Goal: Check status: Check status

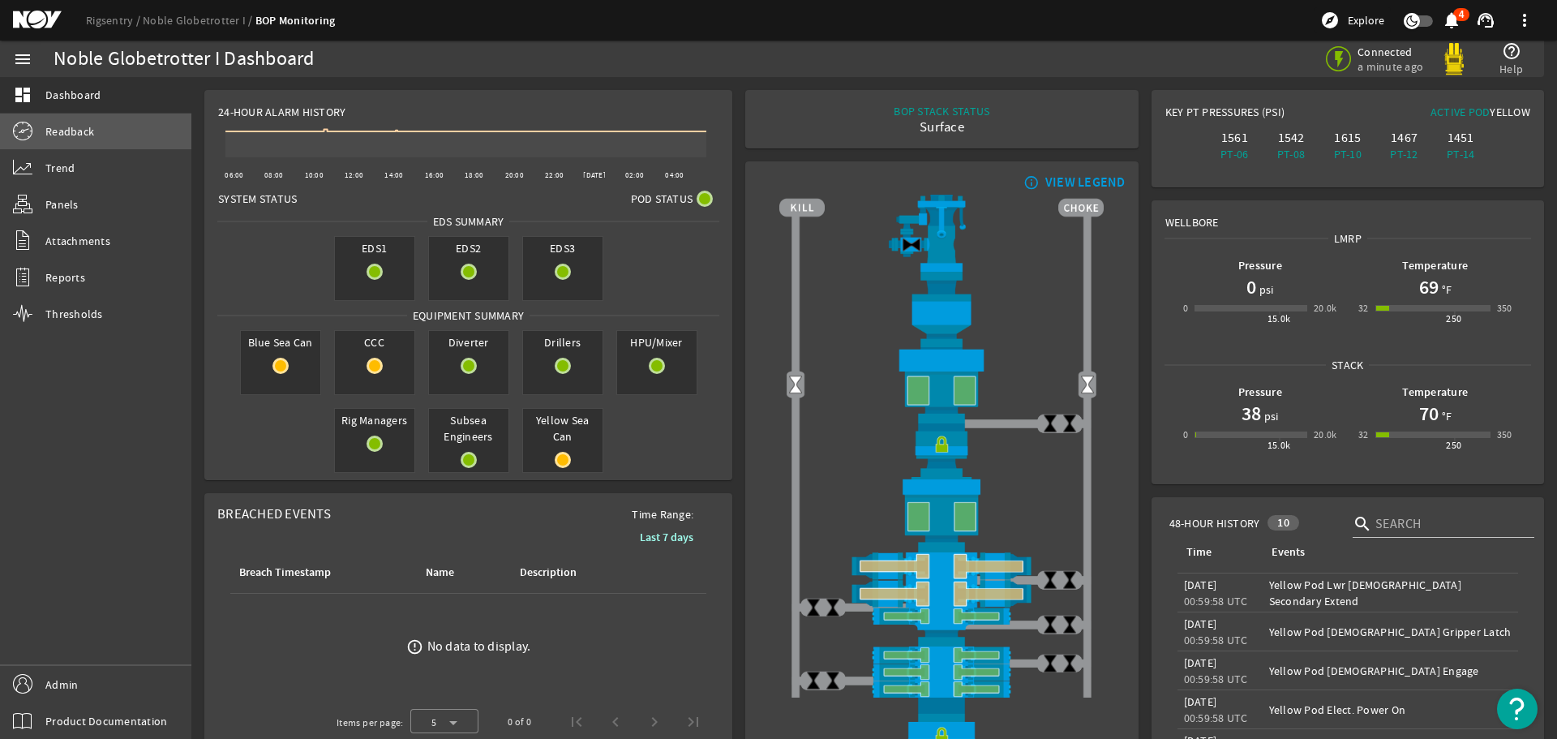
click at [44, 124] on link "Readback" at bounding box center [95, 132] width 191 height 36
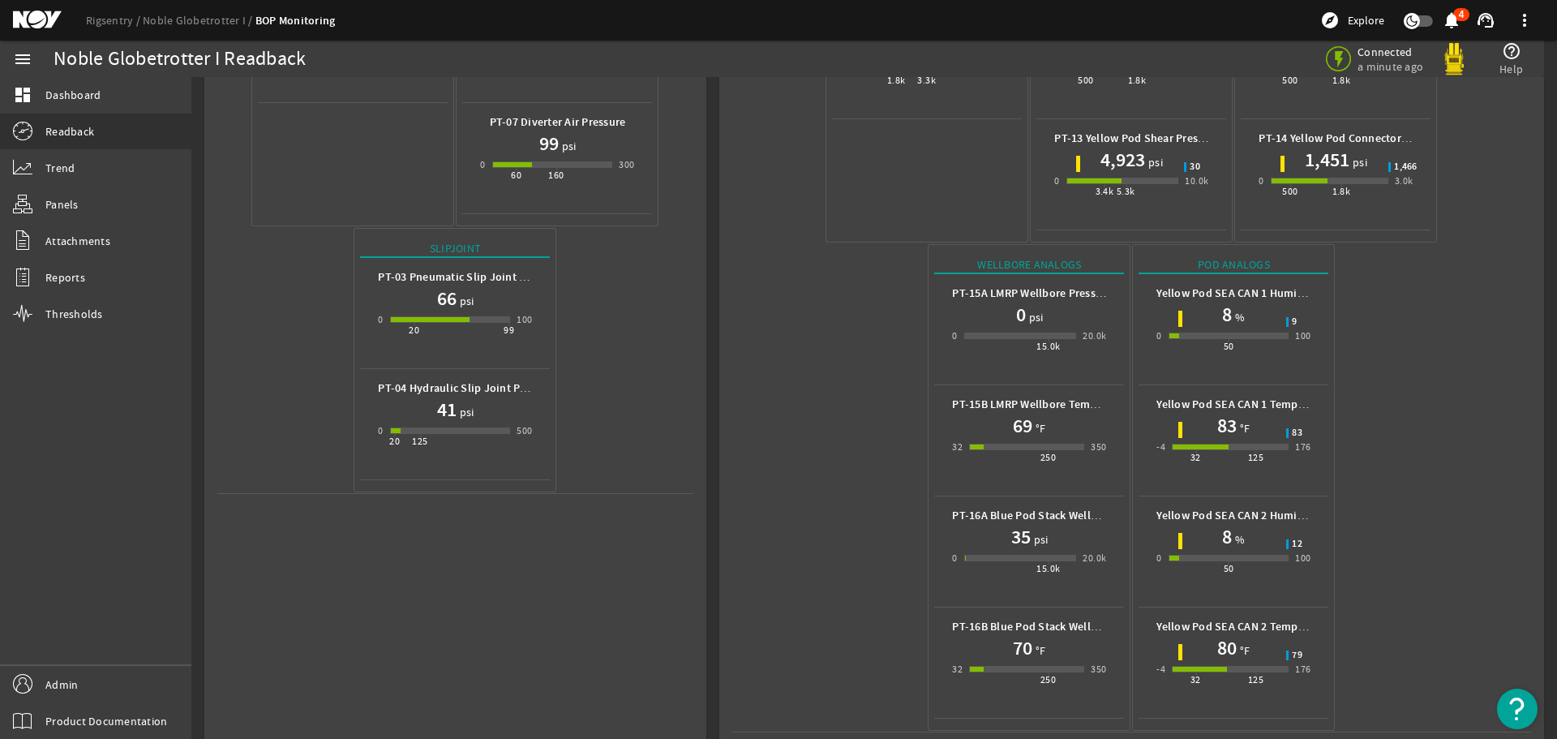
scroll to position [500, 0]
click at [26, 17] on mat-icon at bounding box center [49, 20] width 73 height 19
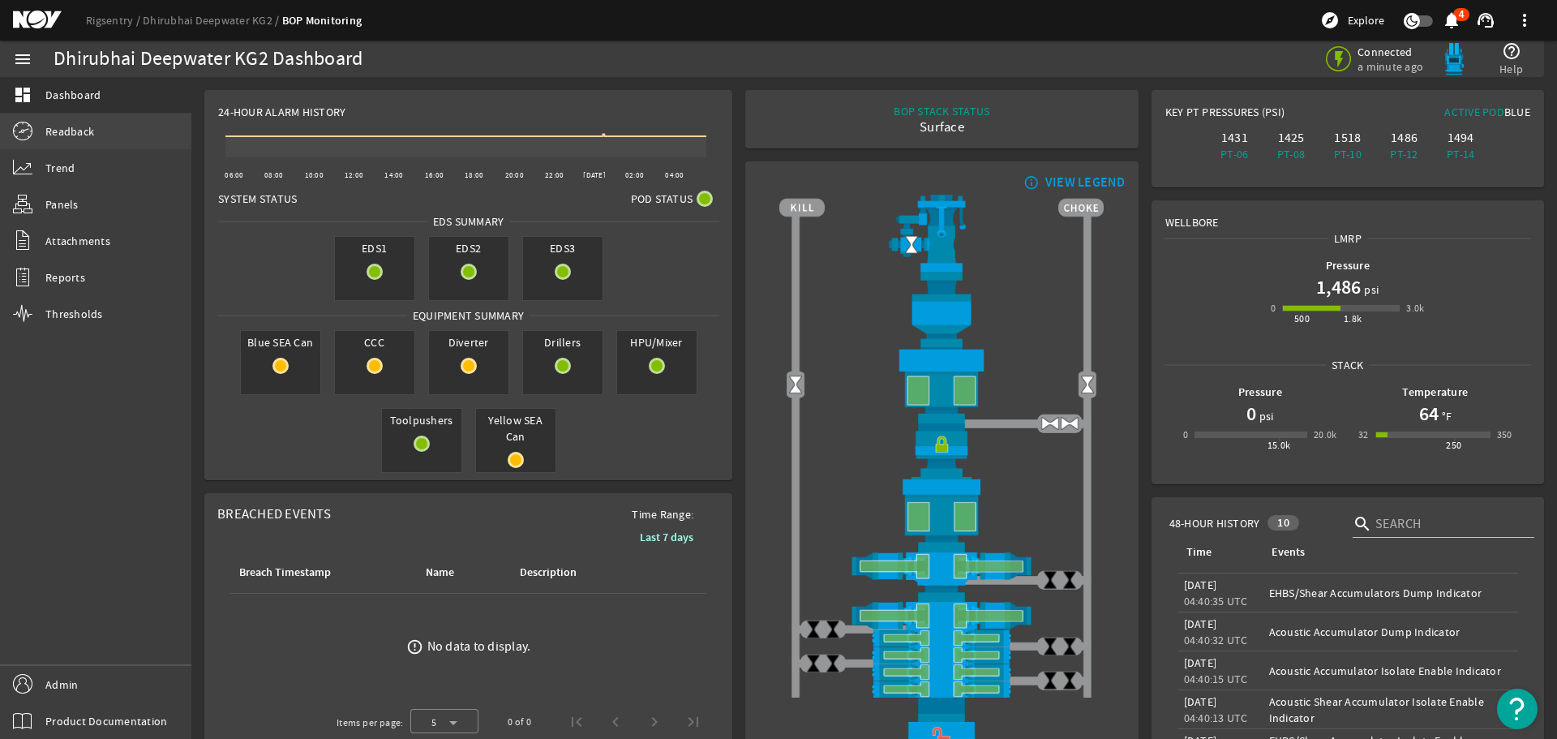
click at [62, 127] on span "Readback" at bounding box center [69, 131] width 49 height 16
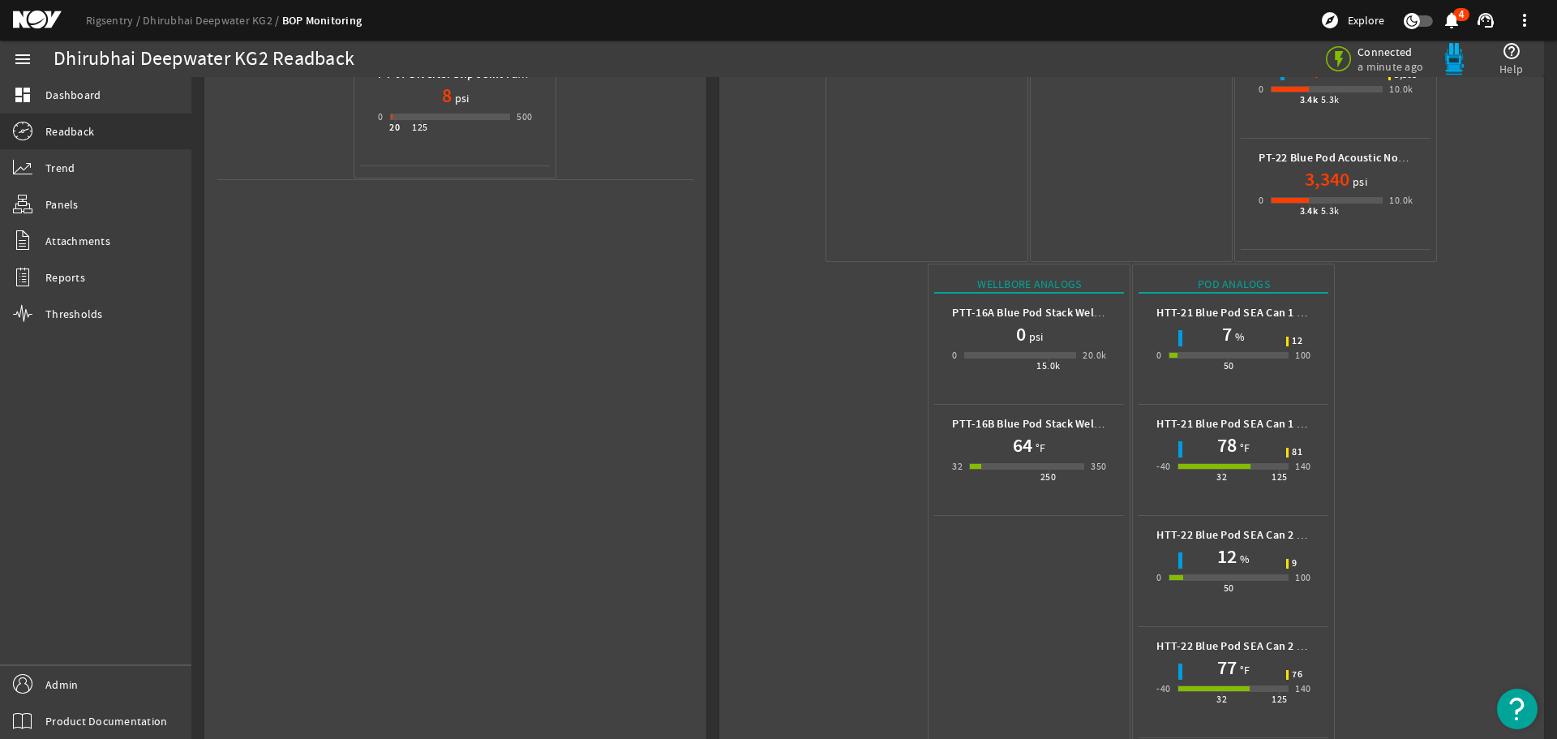
scroll to position [834, 0]
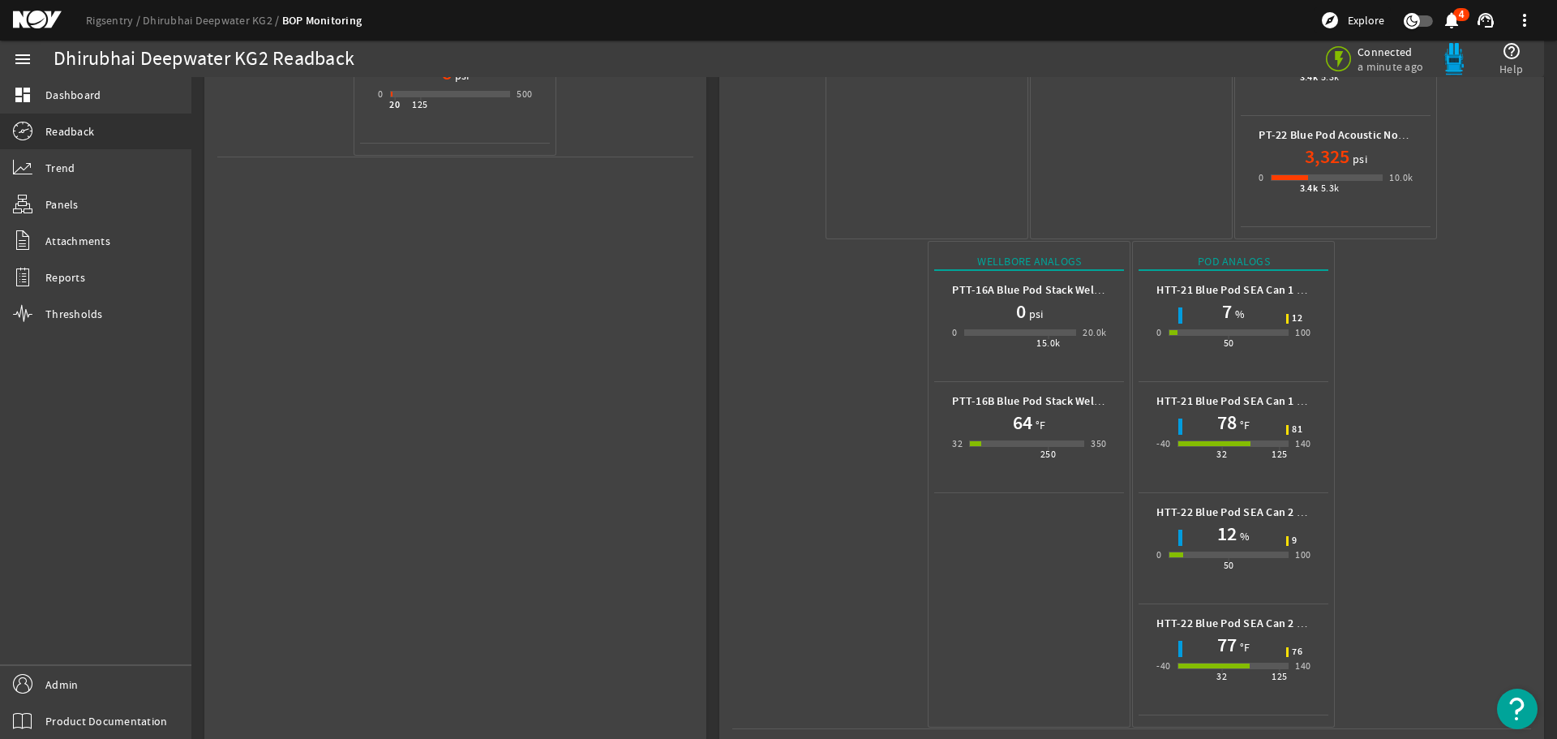
click at [42, 8] on div "Rigsentry Dhirubhai Deepwater KG2 BOP Monitoring explore Explore notifications …" at bounding box center [778, 20] width 1557 height 41
click at [32, 22] on mat-icon at bounding box center [49, 20] width 73 height 19
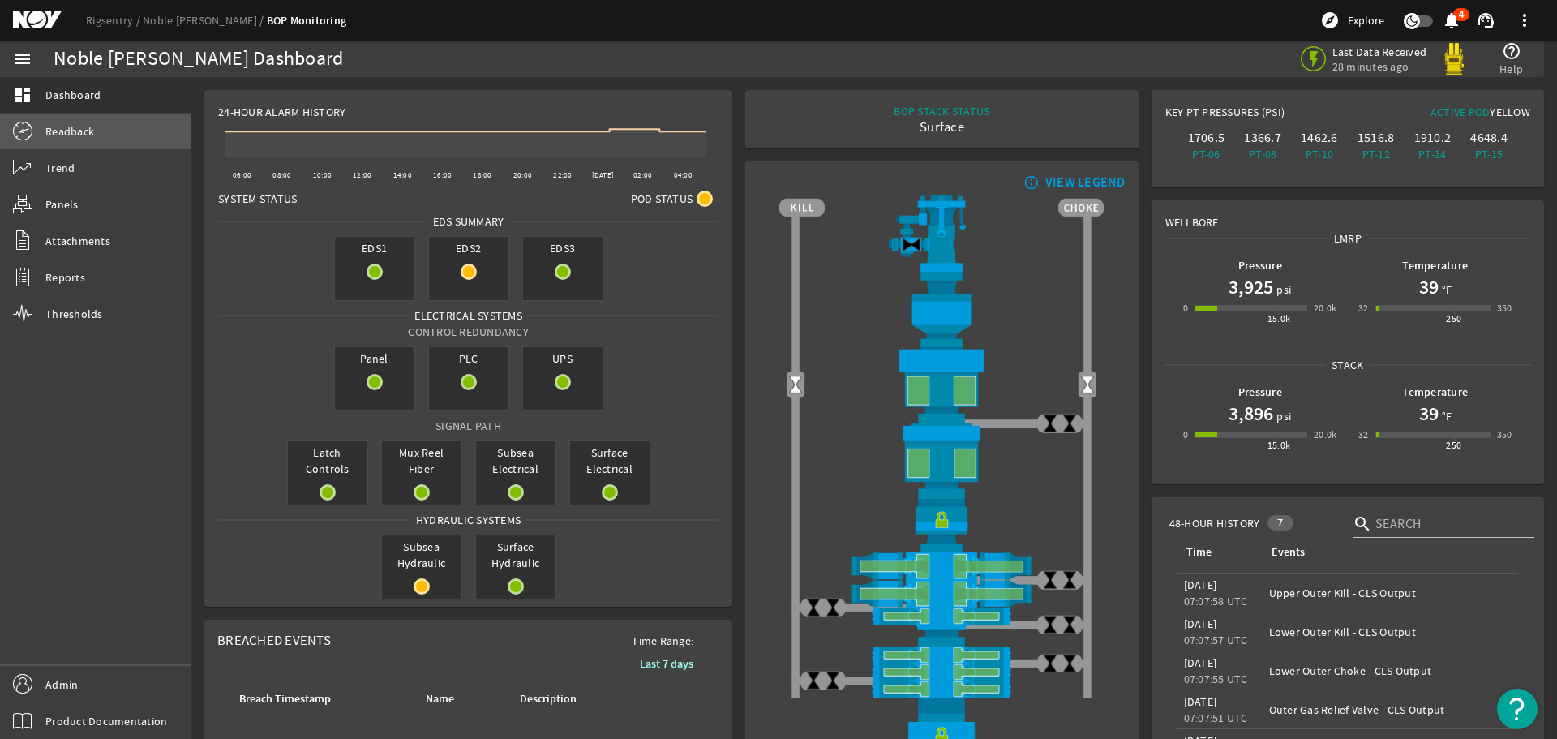
click at [52, 129] on span "Readback" at bounding box center [69, 131] width 49 height 16
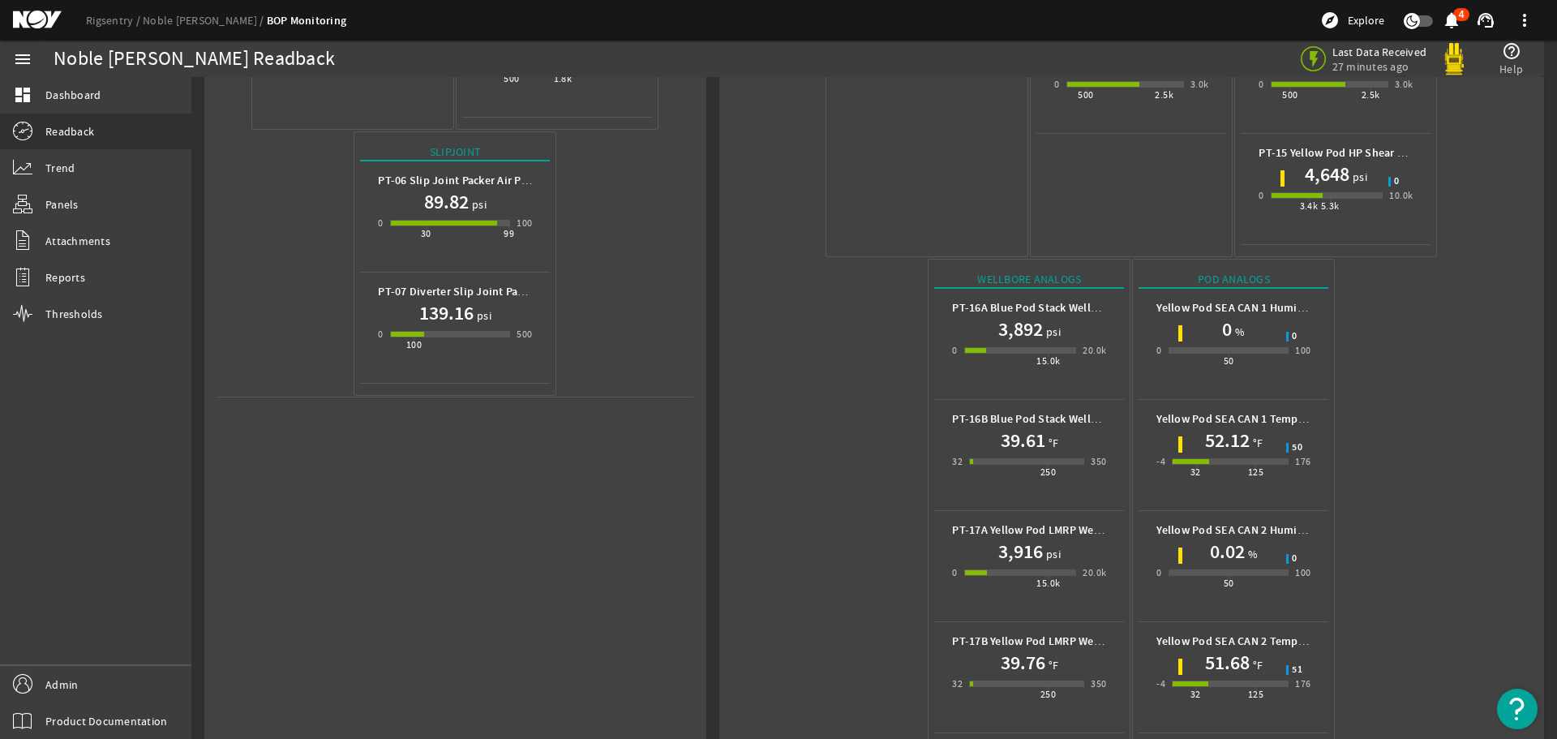
scroll to position [612, 0]
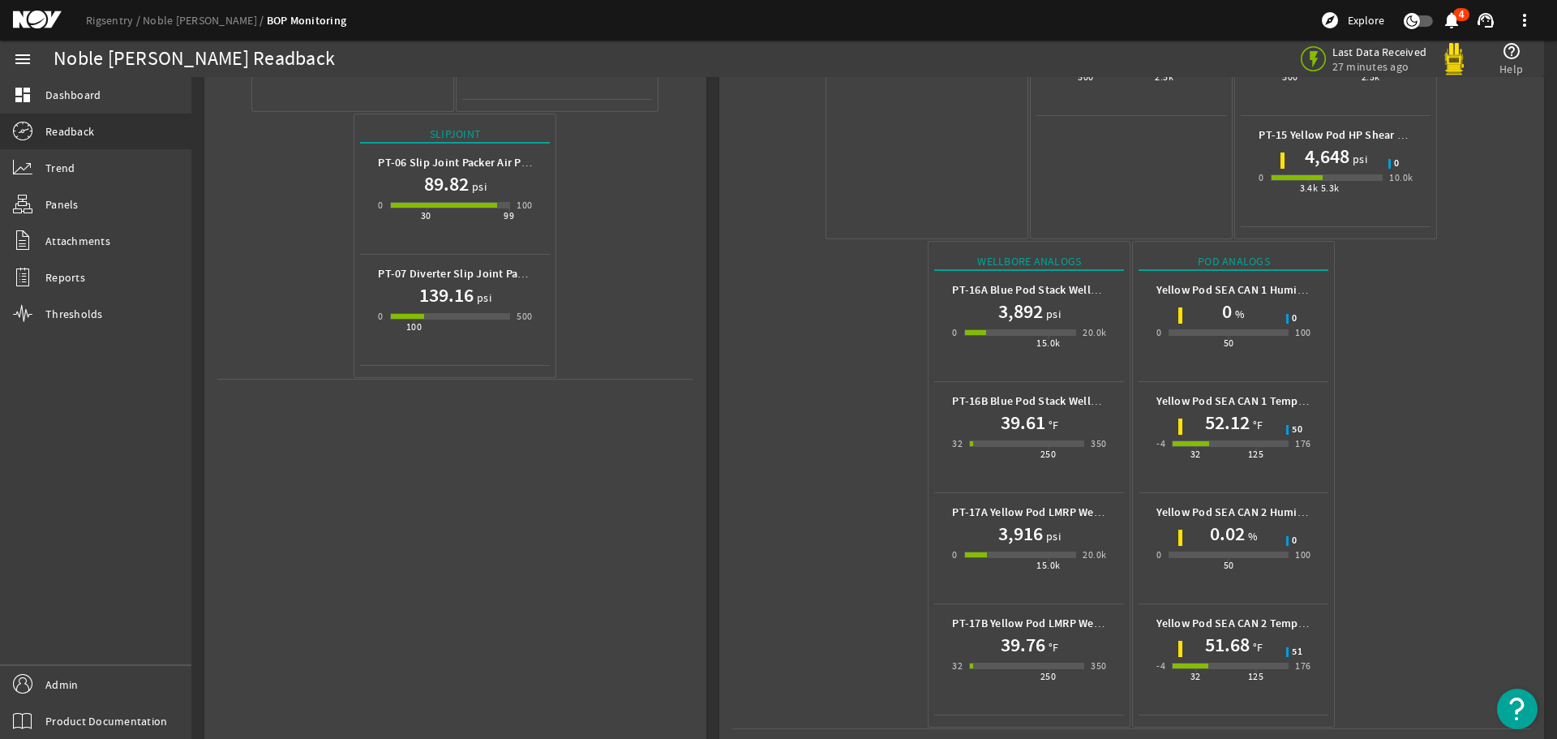
click at [26, 20] on mat-icon at bounding box center [49, 20] width 73 height 19
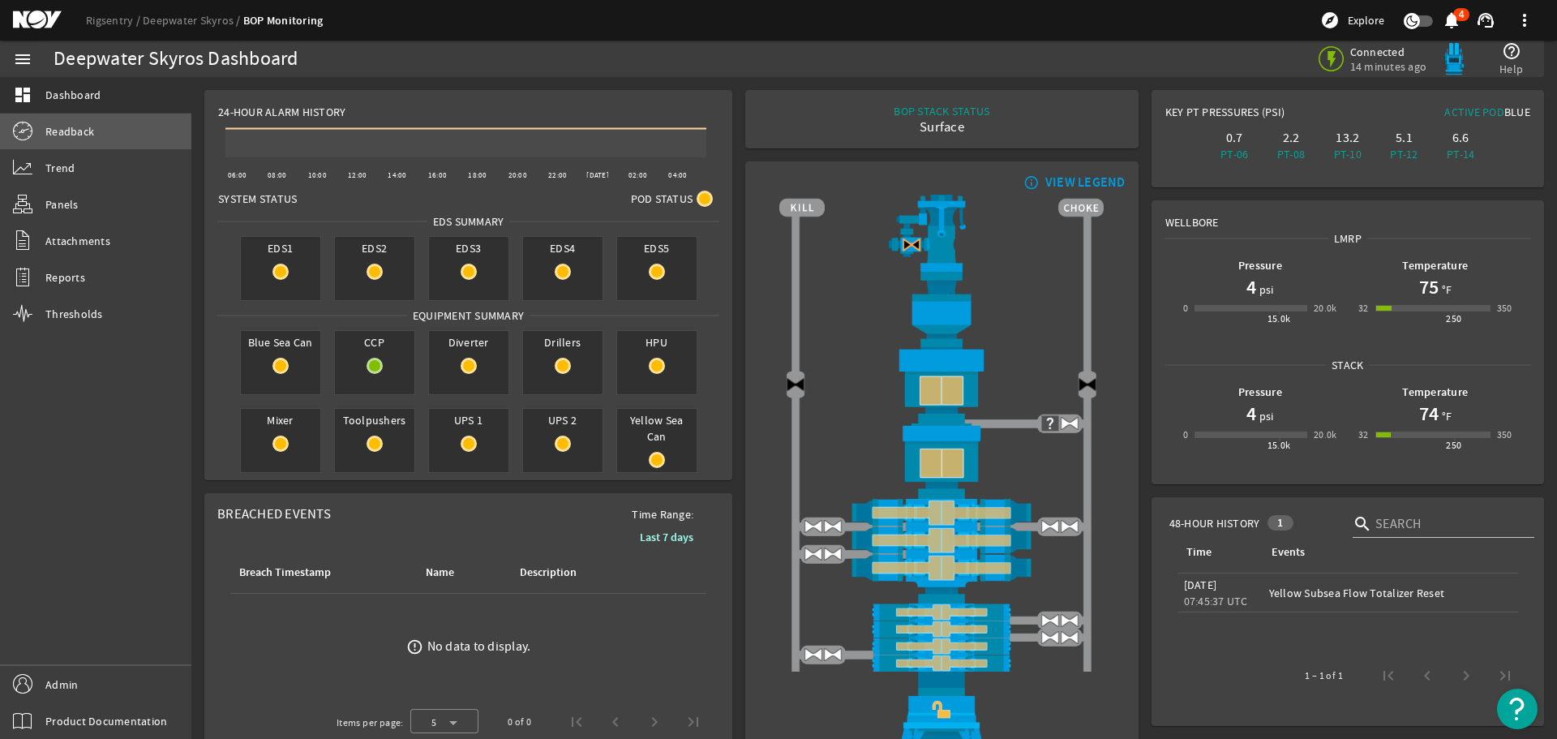
click at [79, 139] on span "Readback" at bounding box center [69, 131] width 49 height 16
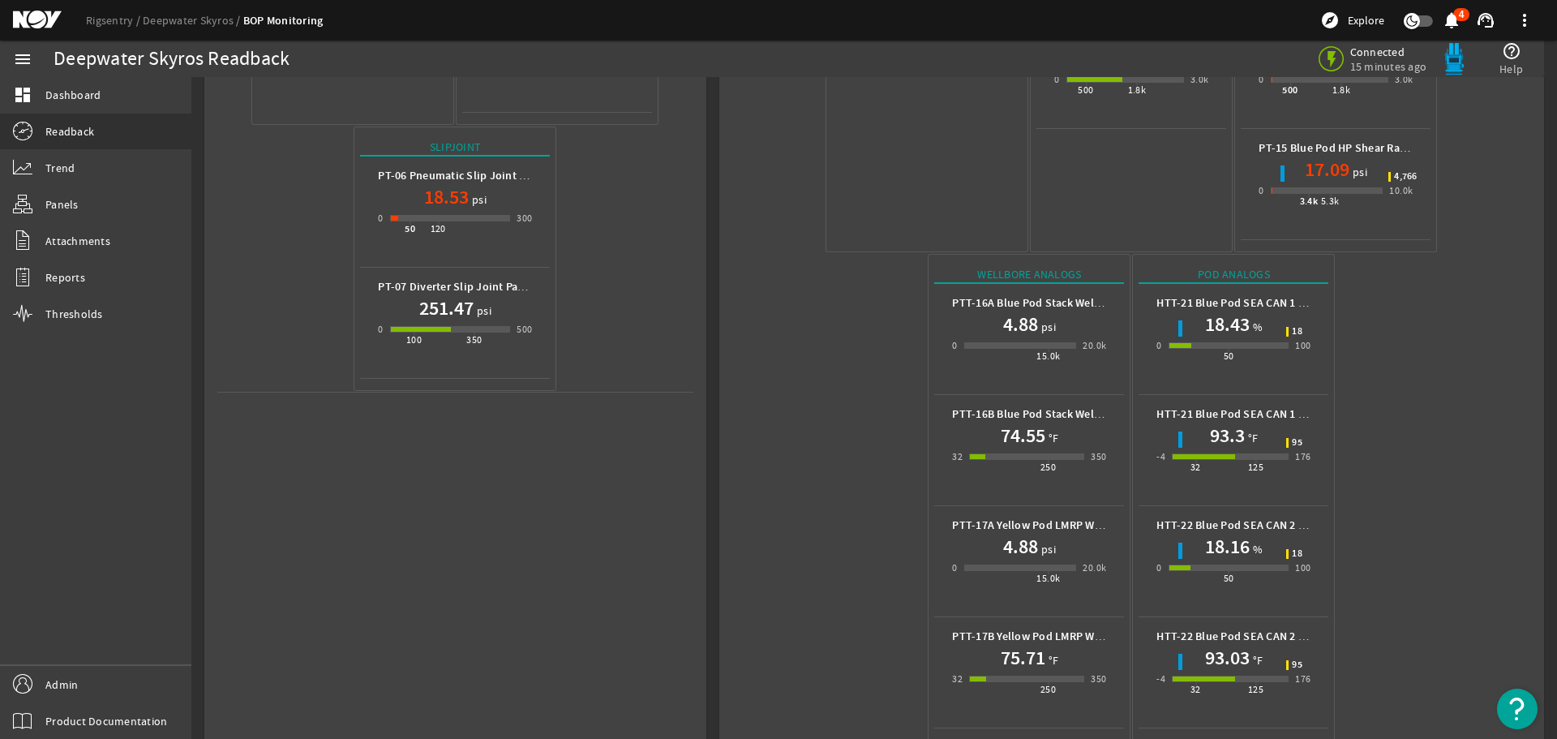
scroll to position [612, 0]
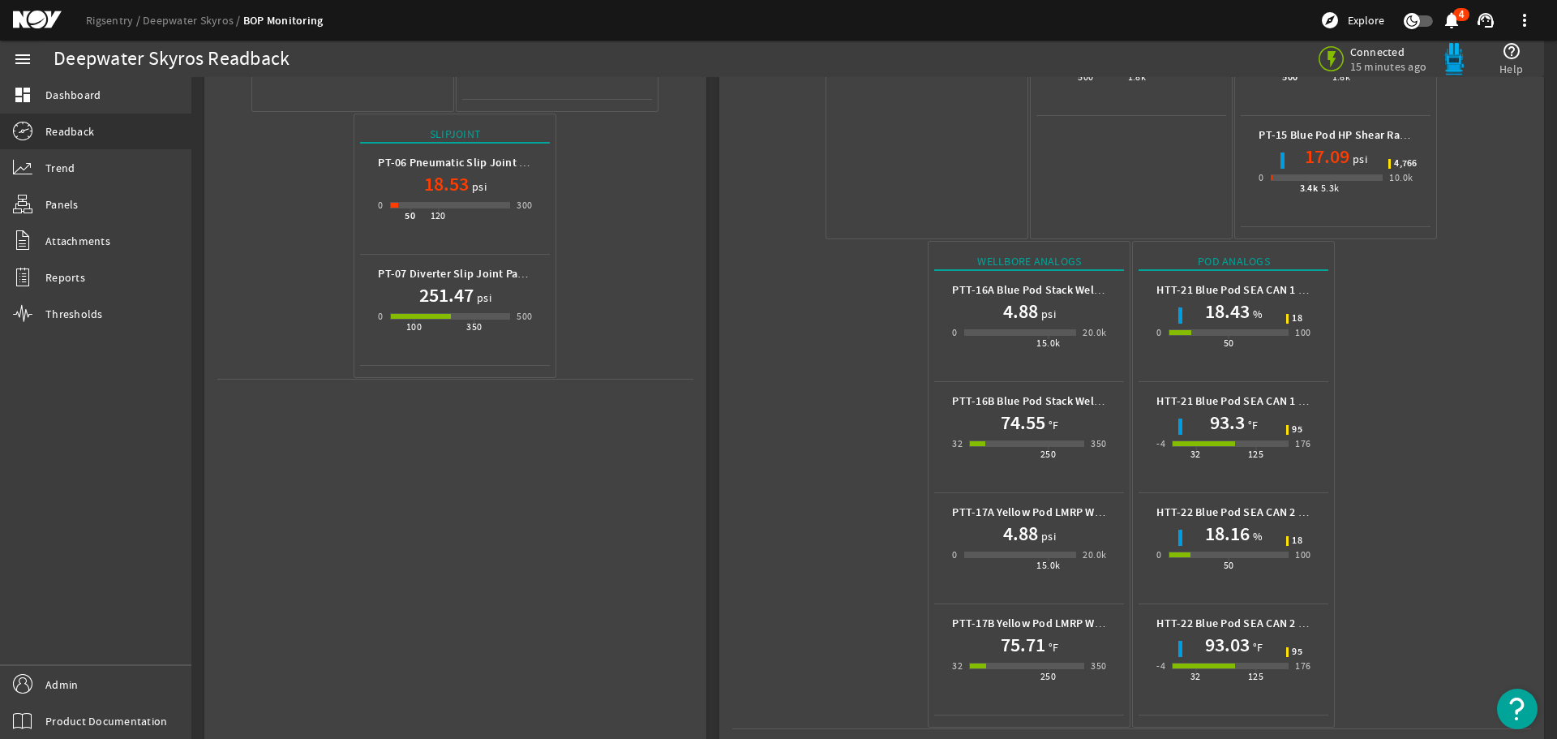
click at [44, 17] on mat-icon at bounding box center [49, 20] width 73 height 19
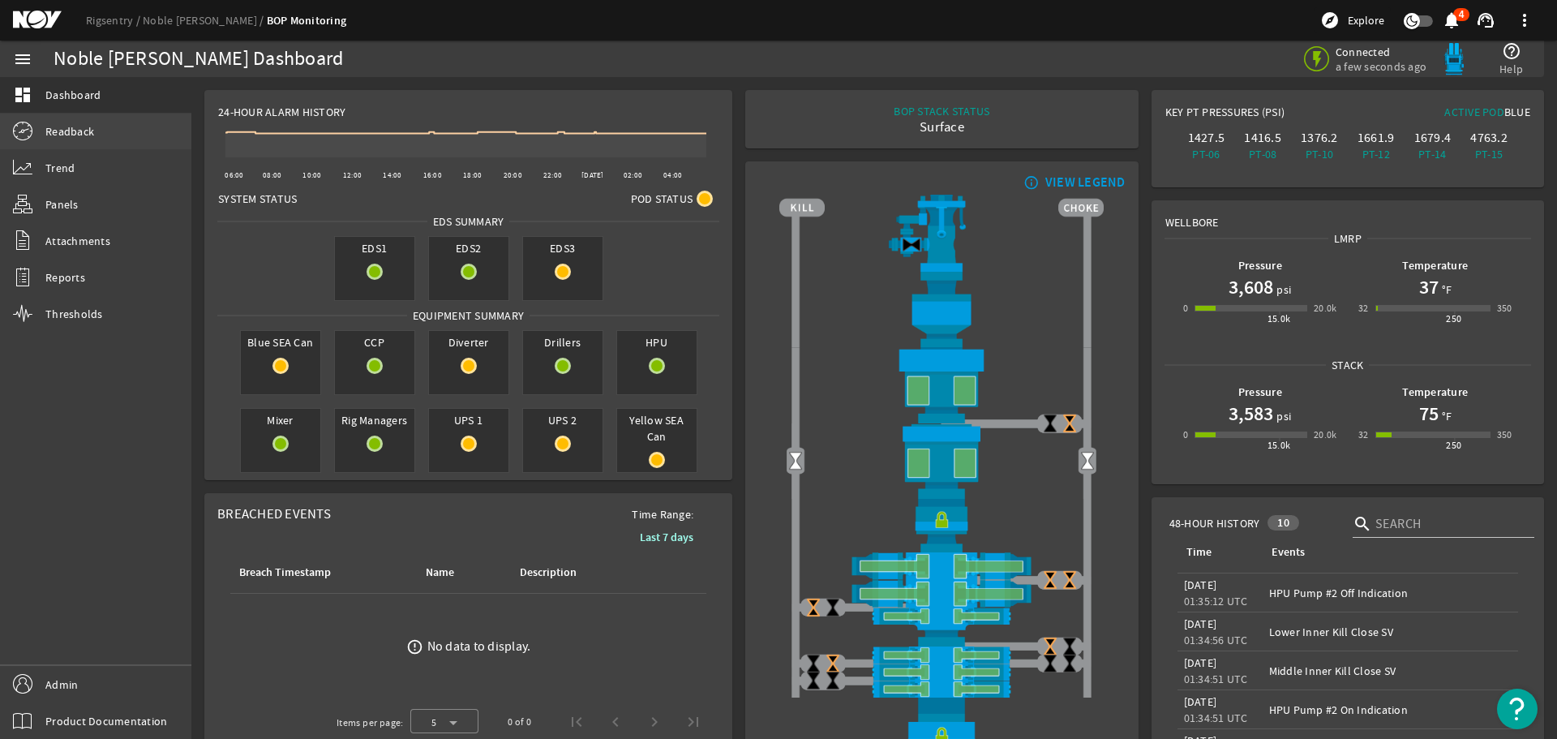
click at [55, 137] on span "Readback" at bounding box center [69, 131] width 49 height 16
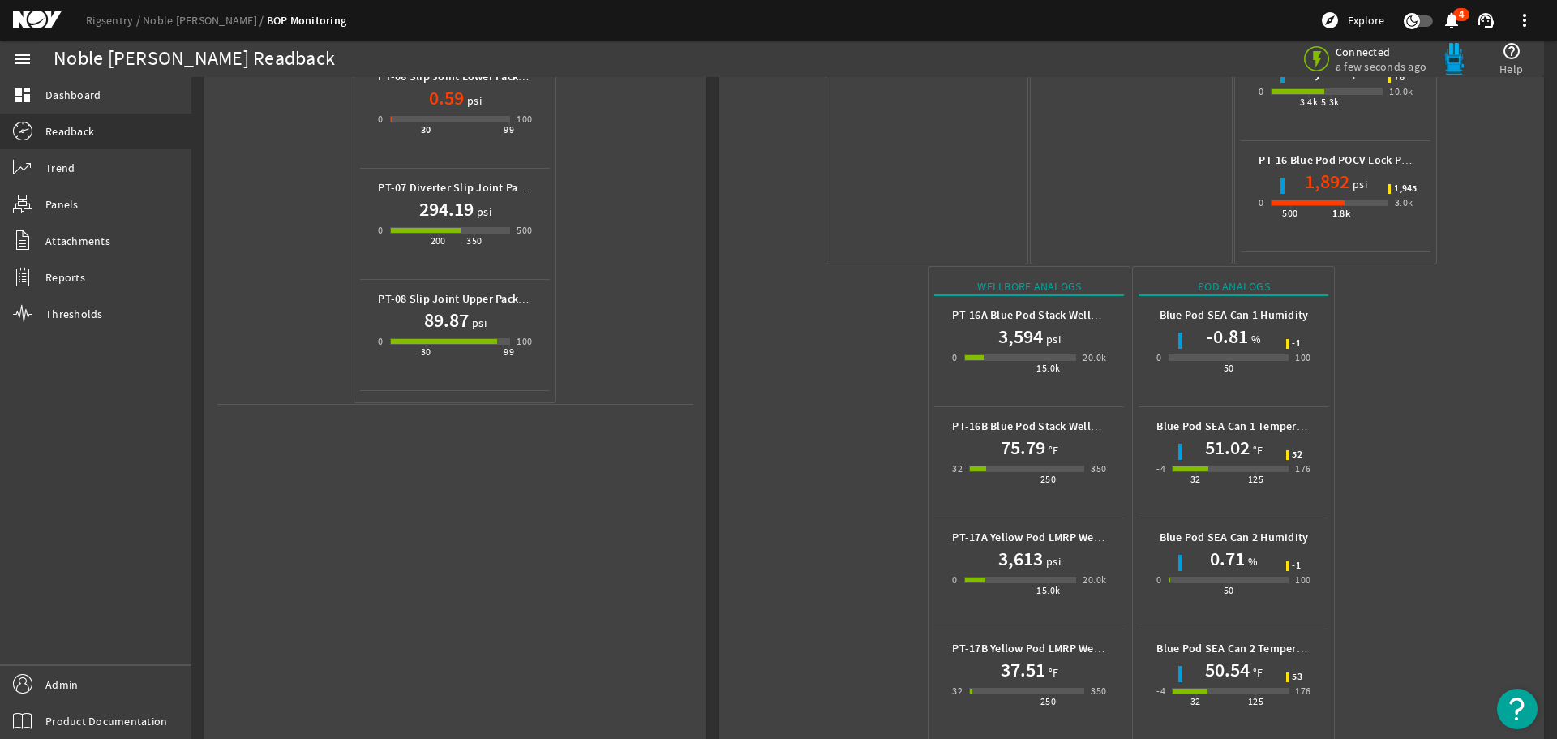
scroll to position [723, 0]
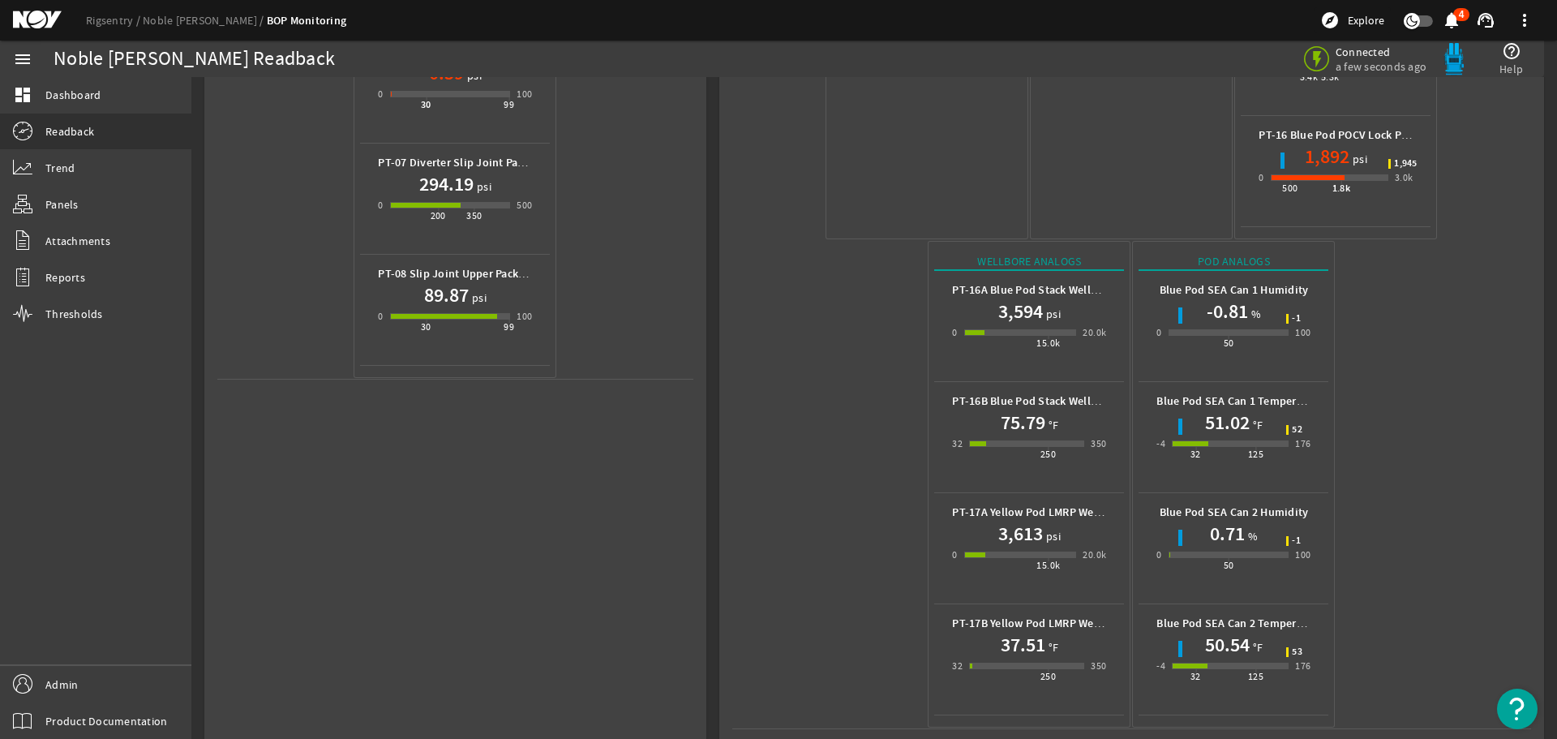
click at [14, 19] on mat-icon at bounding box center [49, 20] width 73 height 19
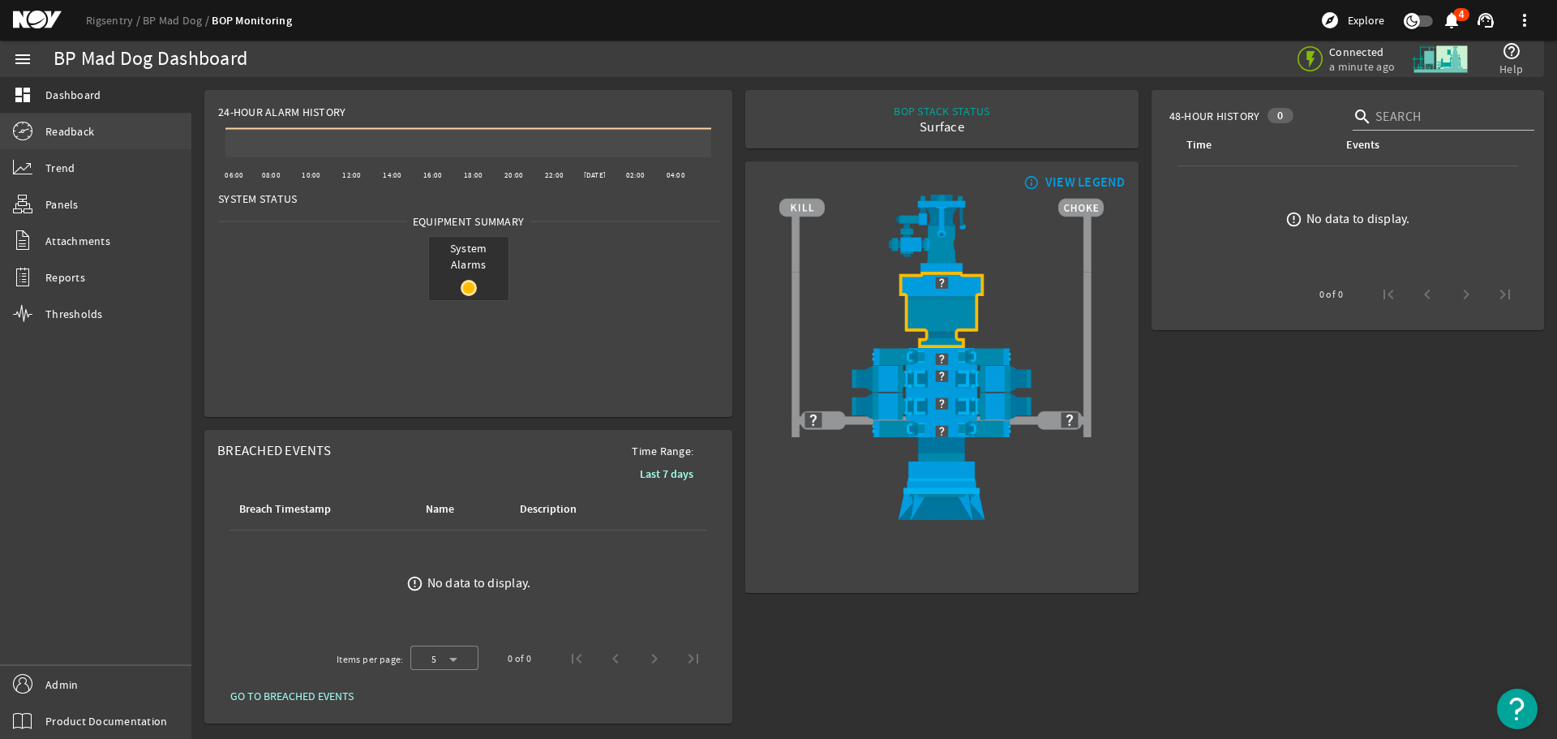
click at [65, 131] on span "Readback" at bounding box center [69, 131] width 49 height 16
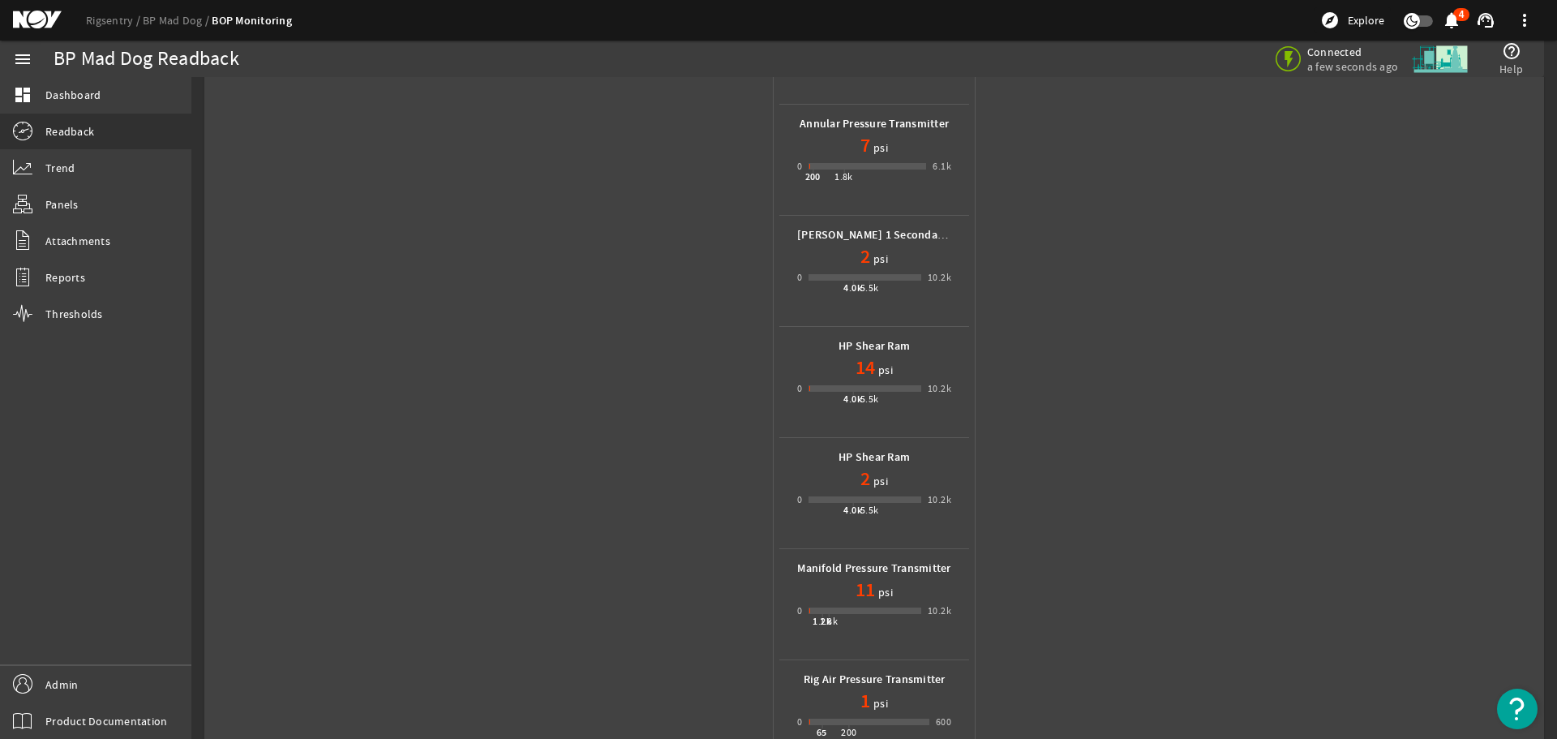
scroll to position [234, 0]
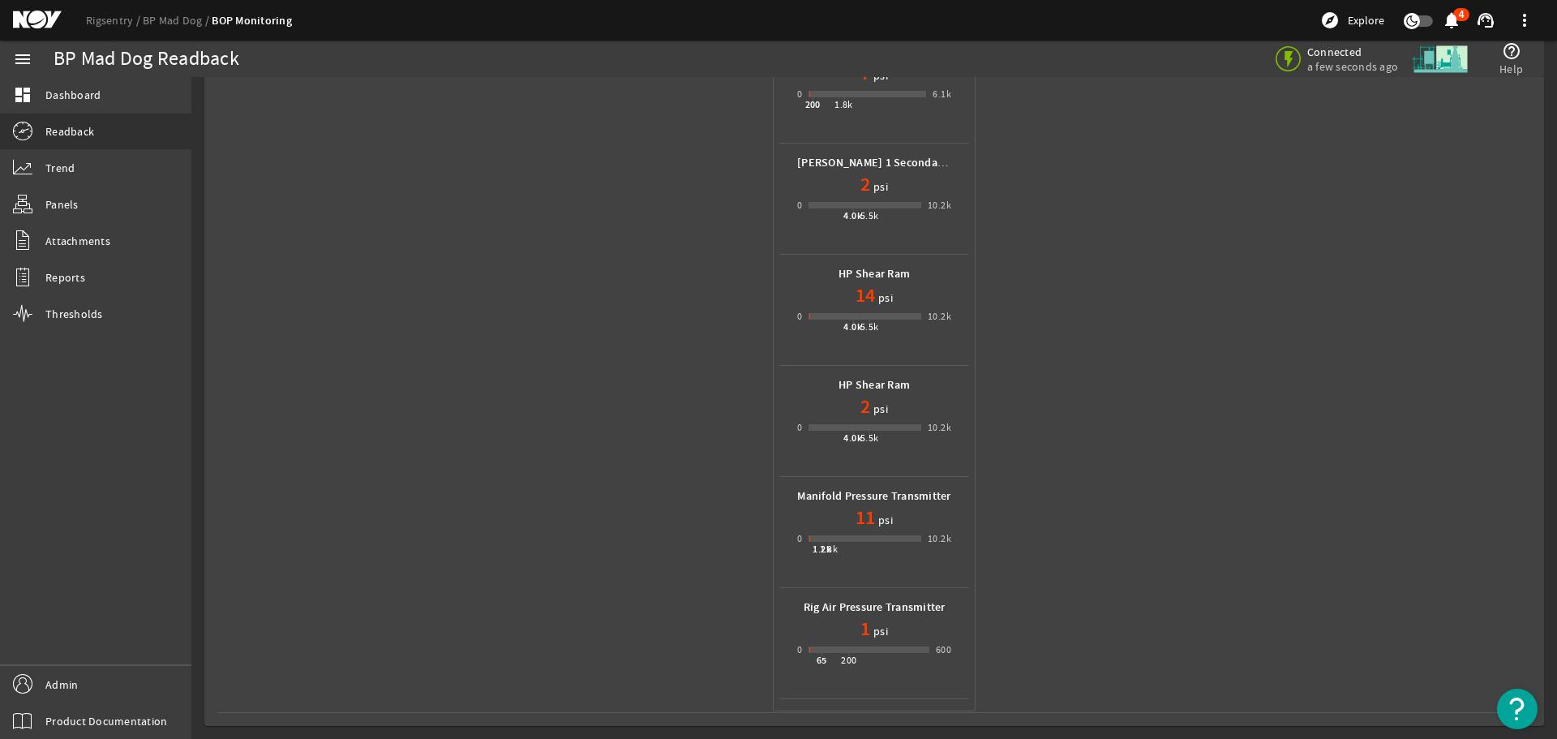
click at [36, 22] on mat-icon at bounding box center [49, 20] width 73 height 19
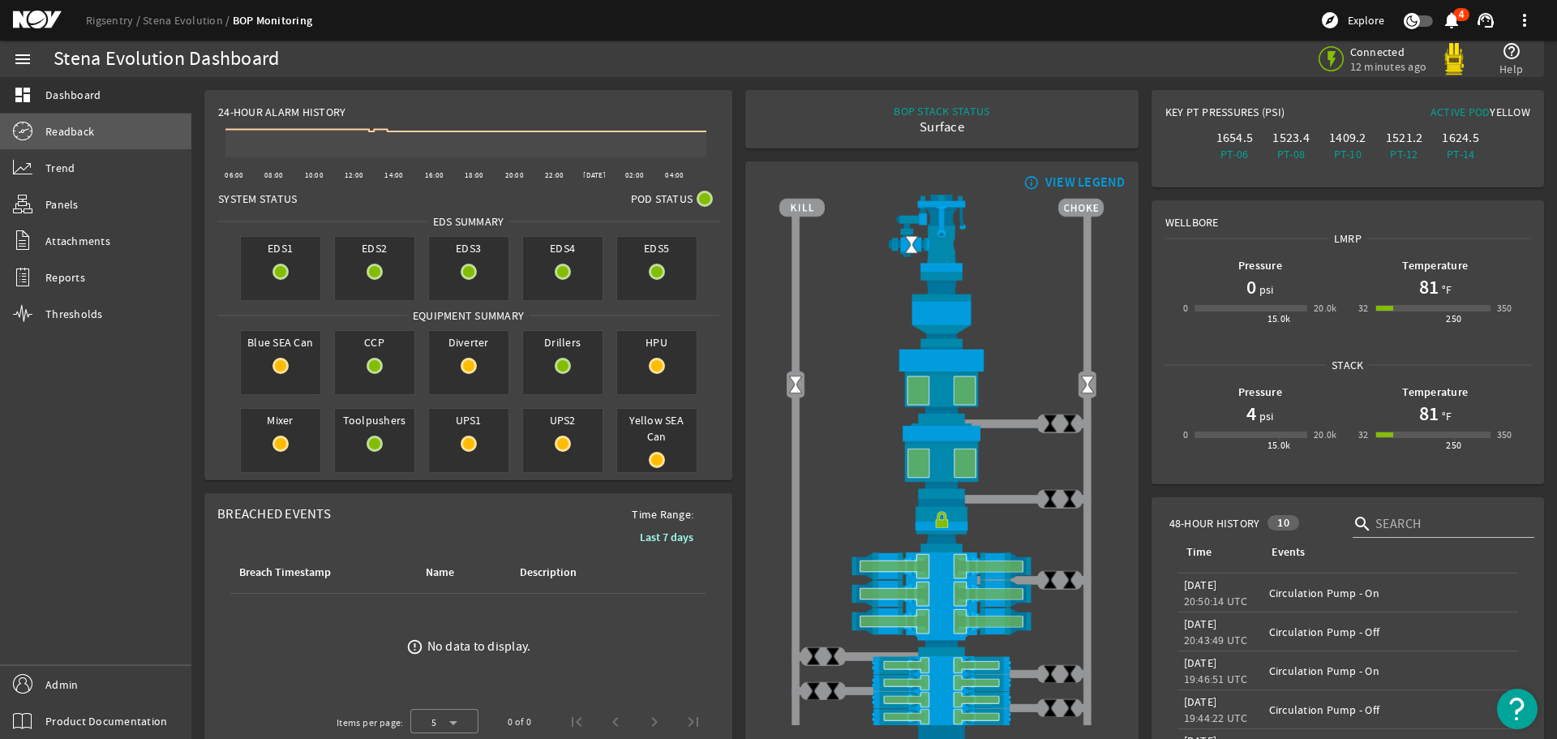
click at [75, 131] on span "Readback" at bounding box center [69, 131] width 49 height 16
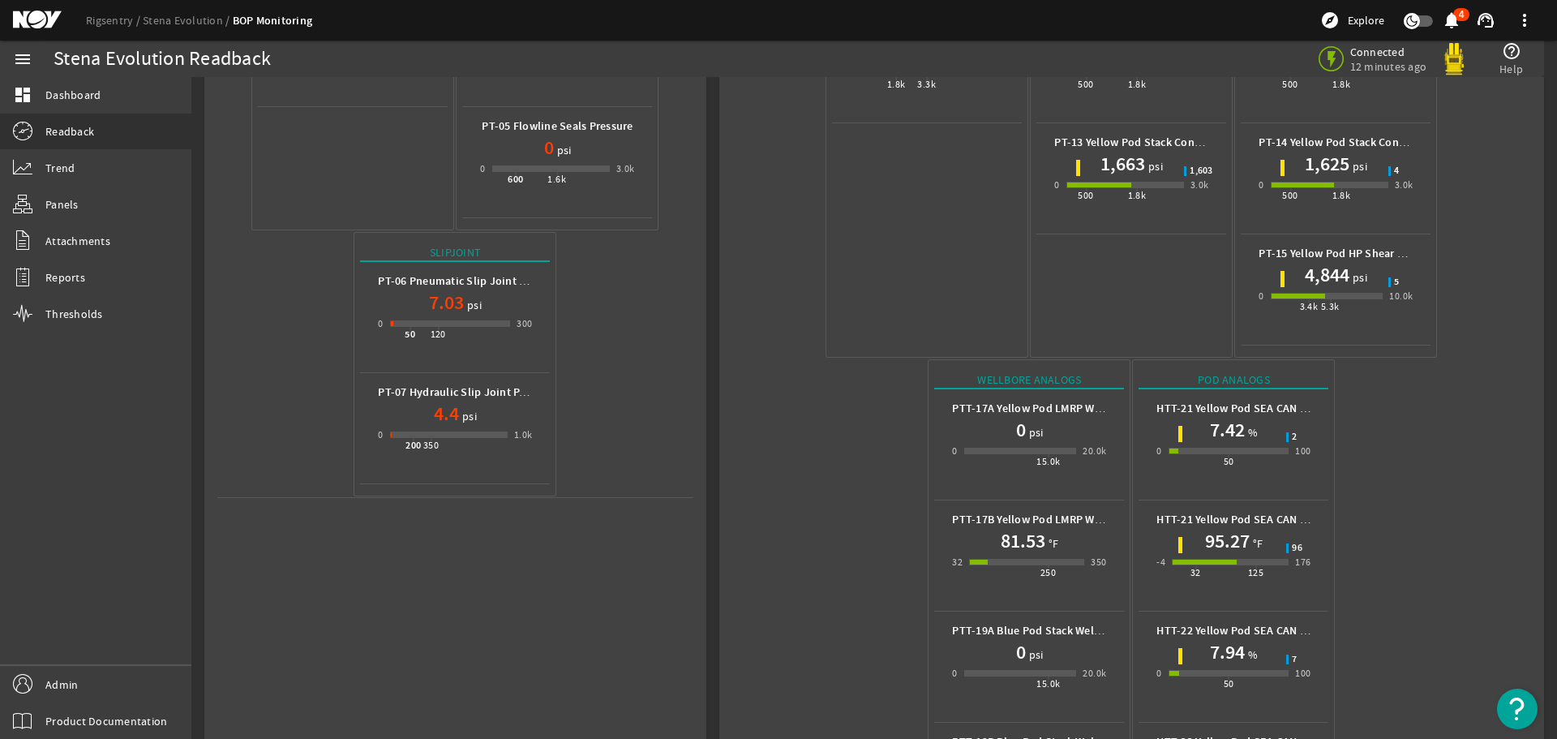
scroll to position [612, 0]
